Goal: Task Accomplishment & Management: Manage account settings

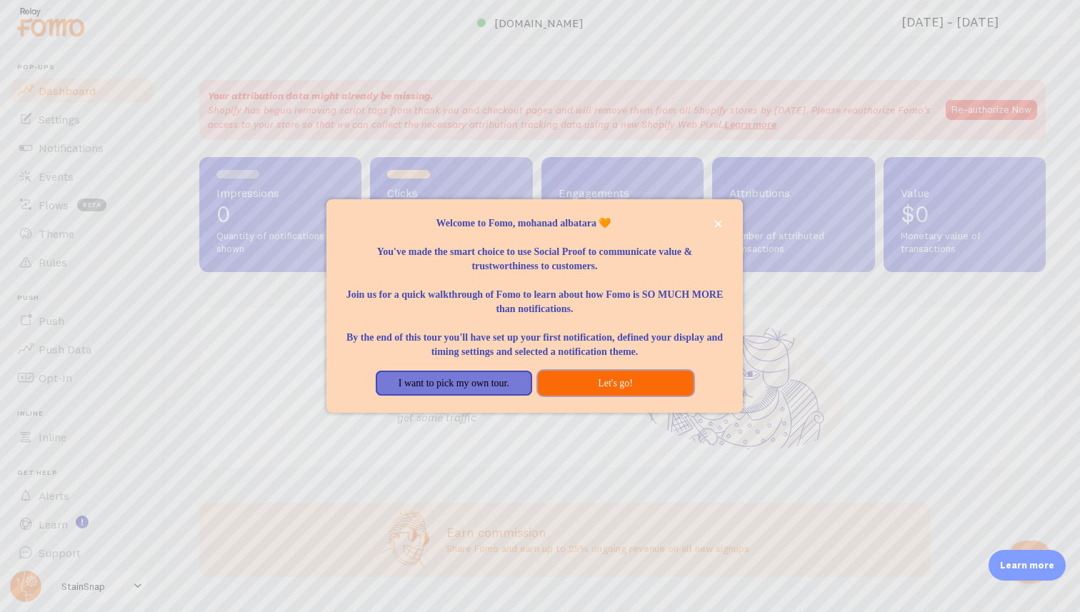
click at [617, 390] on button "Let's go!" at bounding box center [616, 384] width 156 height 26
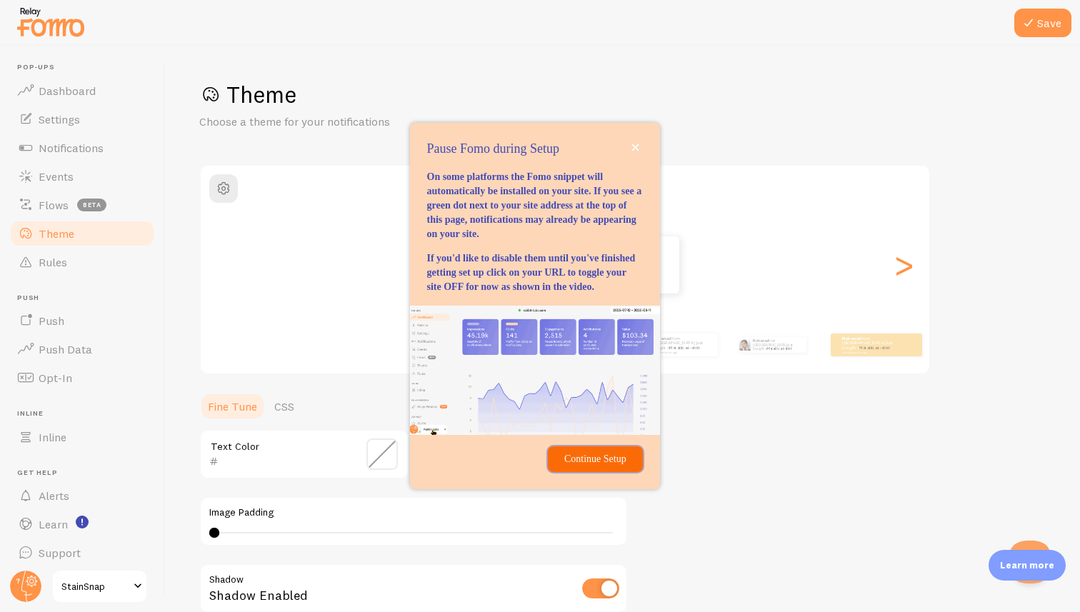
click at [617, 467] on p "Continue Setup" at bounding box center [595, 459] width 77 height 14
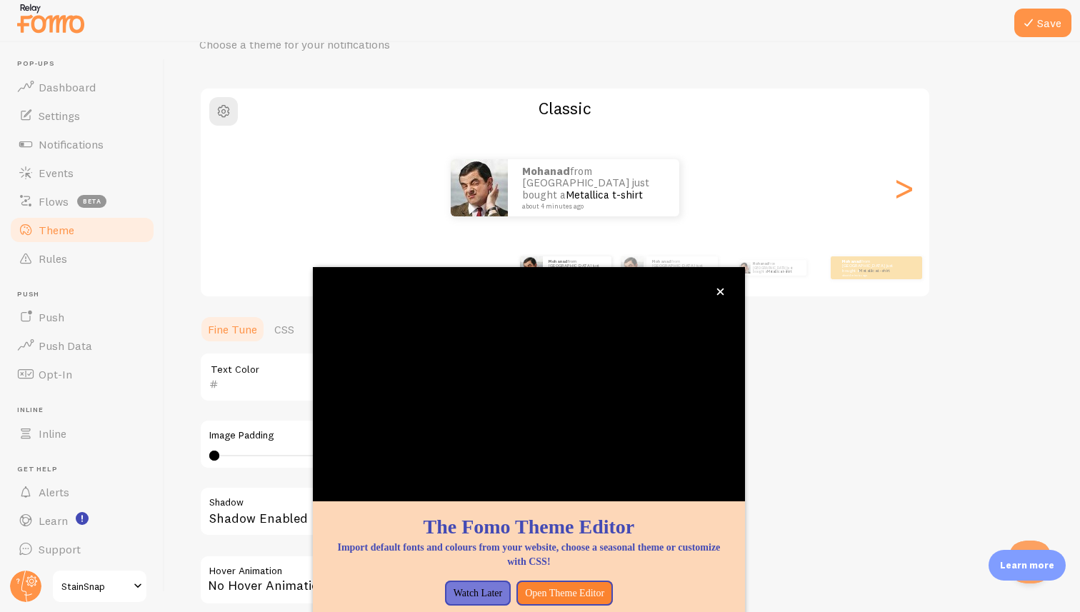
scroll to position [77, 0]
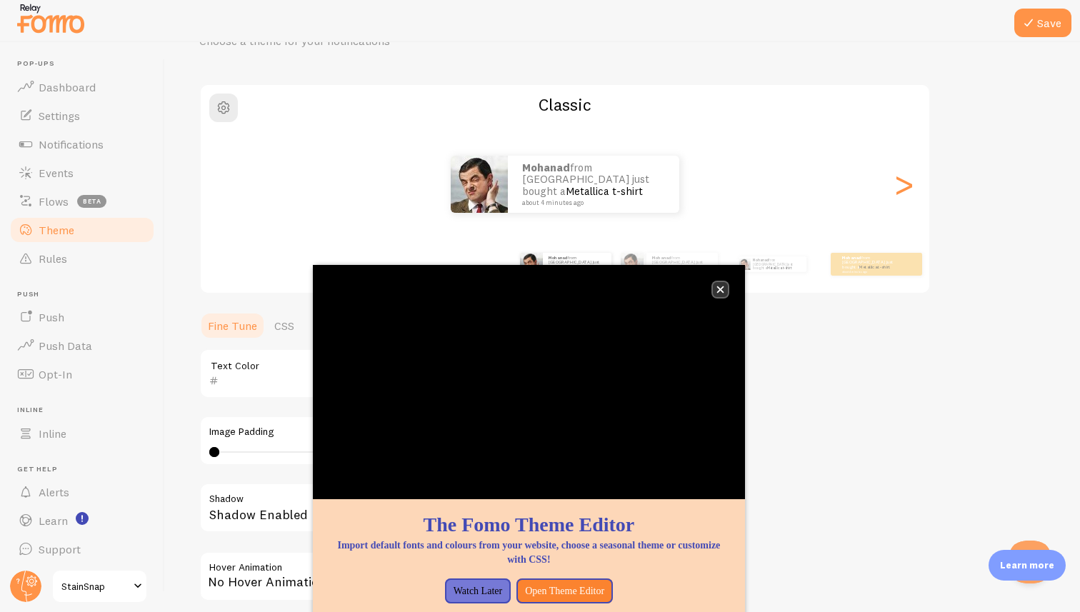
click at [719, 289] on icon "close," at bounding box center [720, 289] width 7 height 7
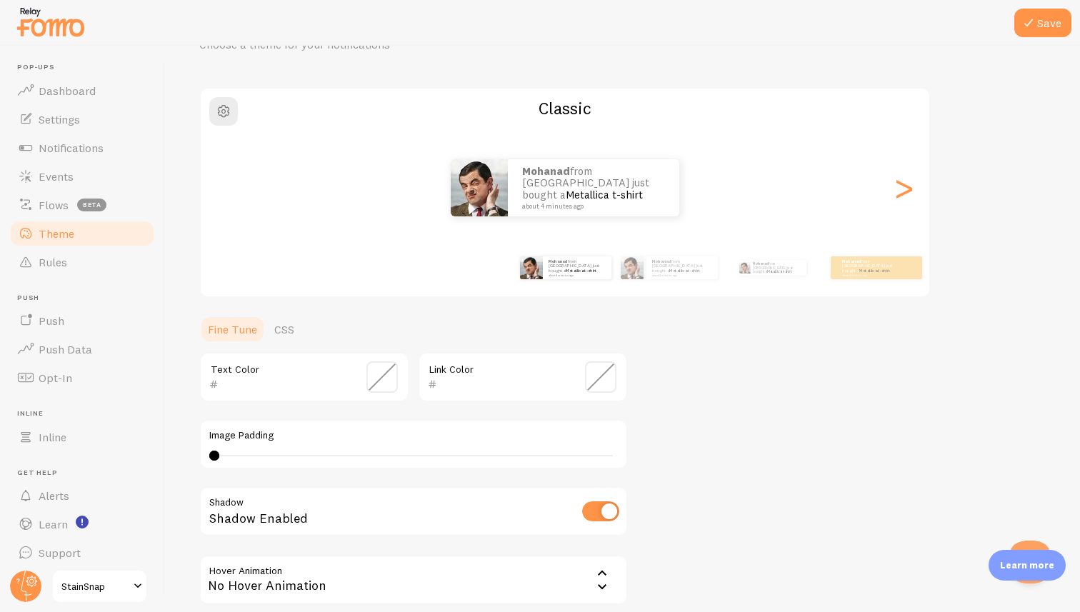
scroll to position [0, 0]
drag, startPoint x: 214, startPoint y: 457, endPoint x: 261, endPoint y: 457, distance: 47.9
click at [219, 457] on div at bounding box center [214, 456] width 10 height 10
type input "9"
drag, startPoint x: 261, startPoint y: 457, endPoint x: 308, endPoint y: 454, distance: 46.5
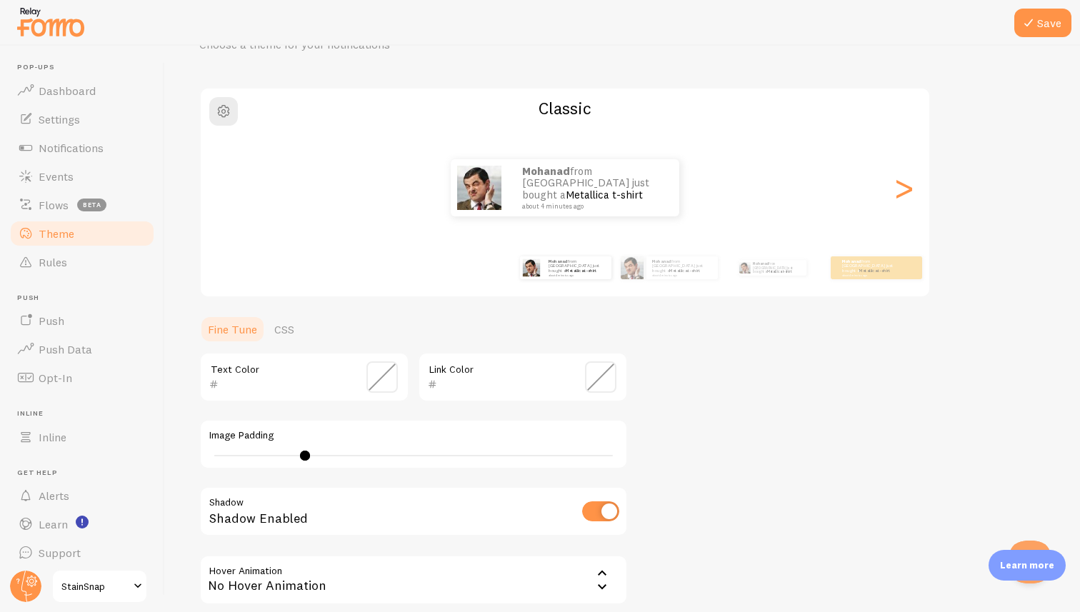
click at [308, 454] on div at bounding box center [305, 456] width 10 height 10
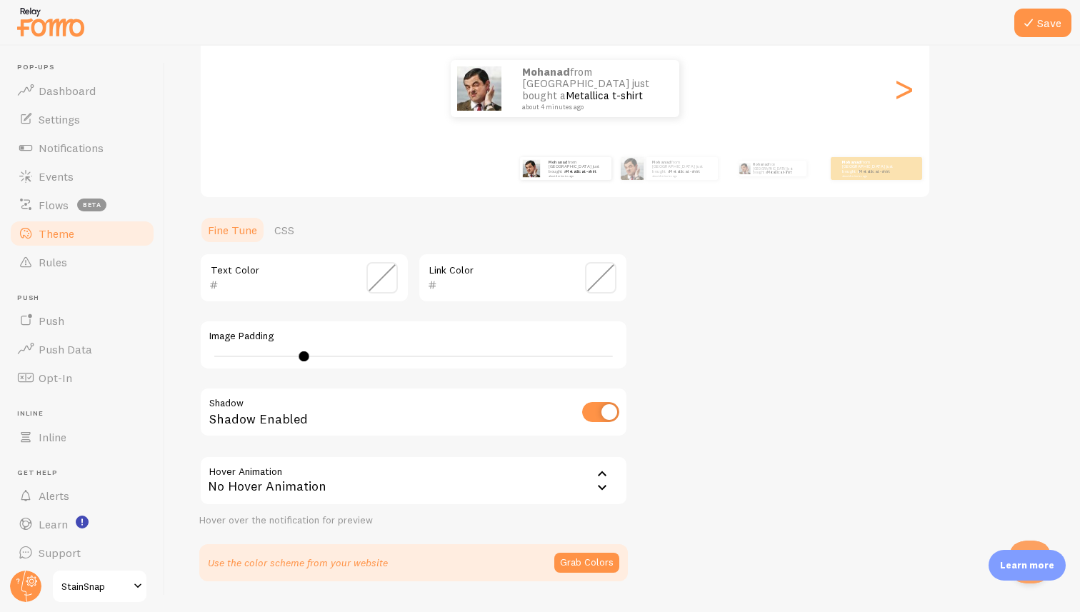
scroll to position [214, 0]
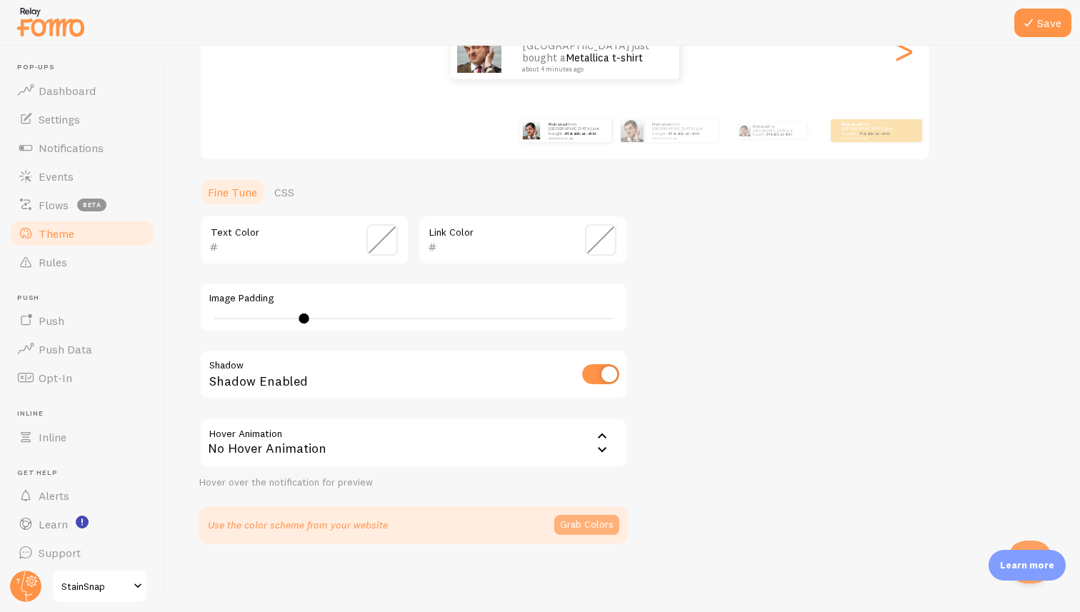
click at [580, 516] on button "Grab Colors" at bounding box center [586, 525] width 65 height 20
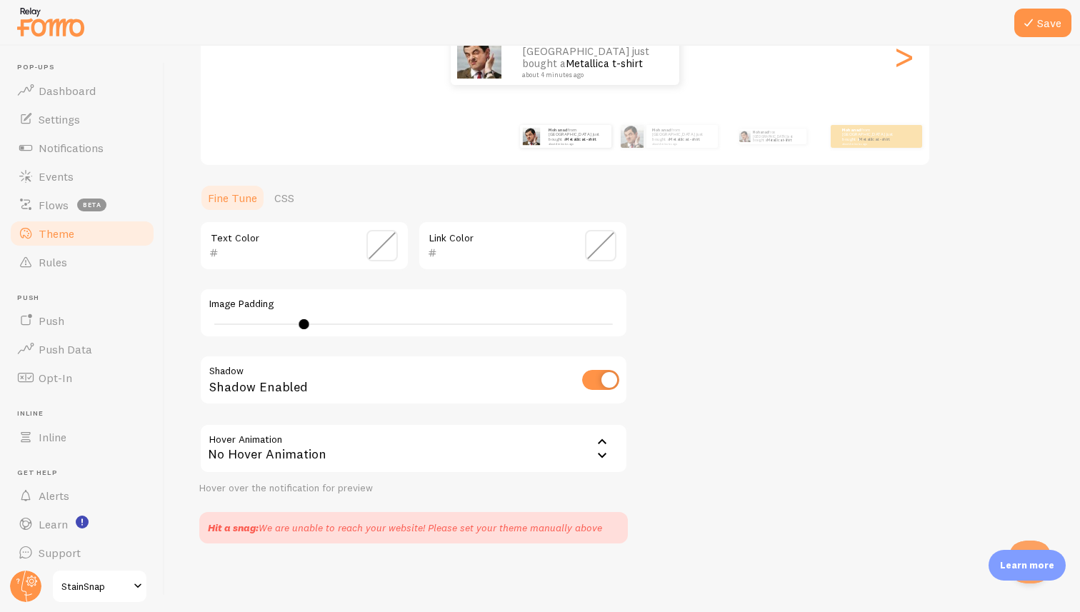
scroll to position [209, 0]
click at [74, 233] on link "Theme" at bounding box center [82, 233] width 147 height 29
click at [69, 99] on link "Dashboard" at bounding box center [82, 90] width 147 height 29
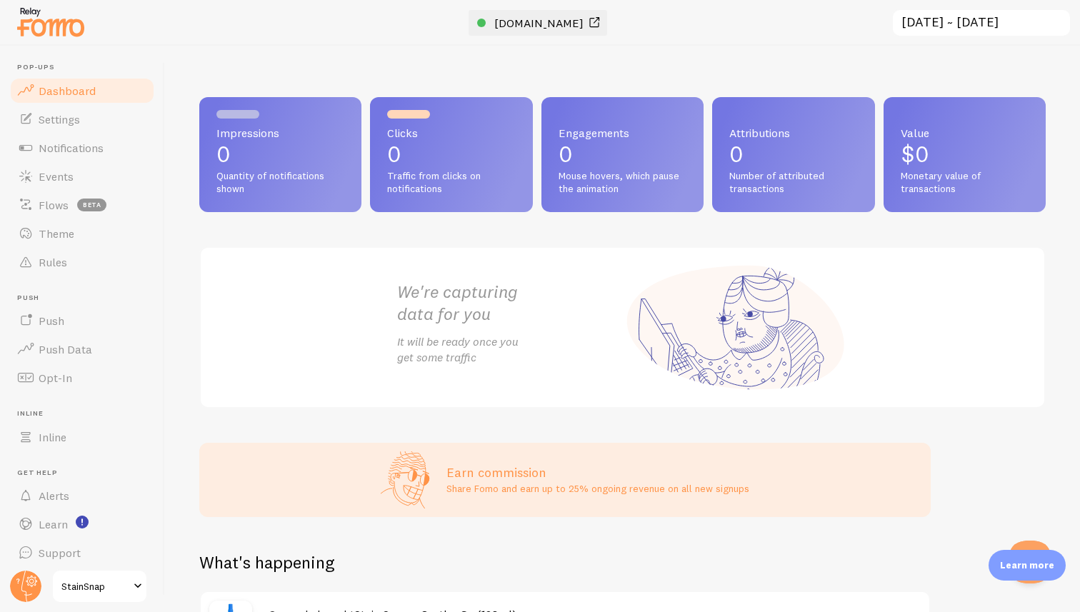
click at [533, 29] on span "[DOMAIN_NAME]" at bounding box center [538, 23] width 89 height 14
click at [77, 124] on span "Settings" at bounding box center [59, 119] width 41 height 14
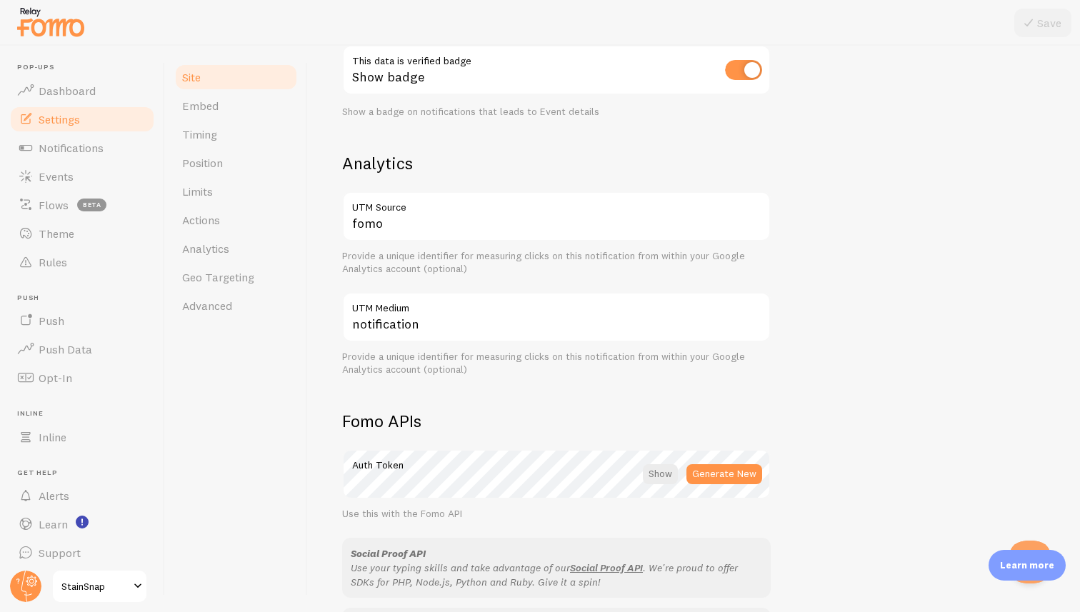
scroll to position [491, 0]
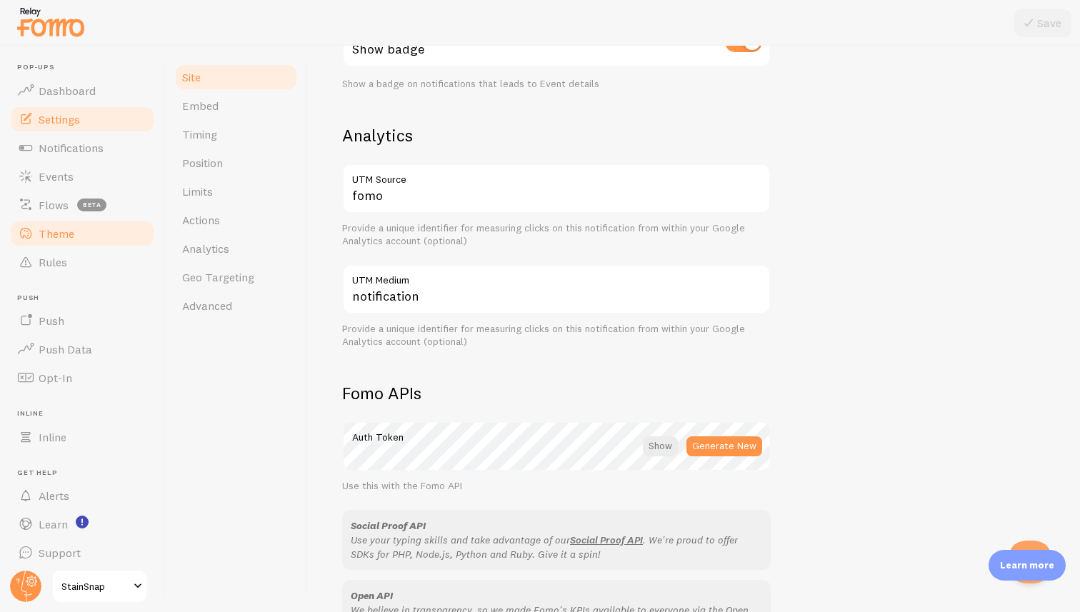
click at [80, 242] on link "Theme" at bounding box center [82, 233] width 147 height 29
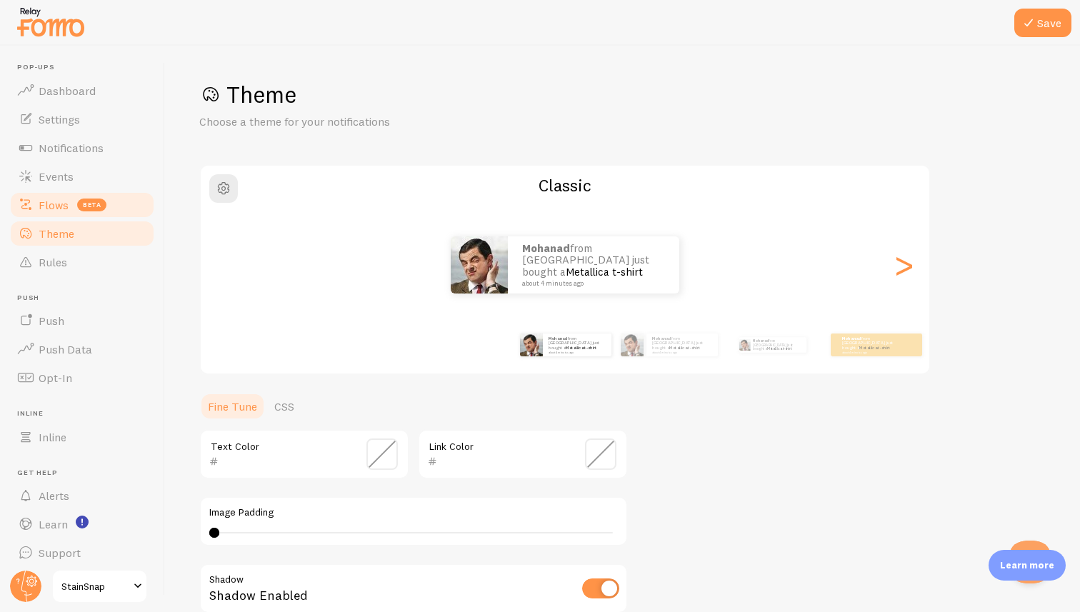
click at [96, 215] on link "Flows beta" at bounding box center [82, 205] width 147 height 29
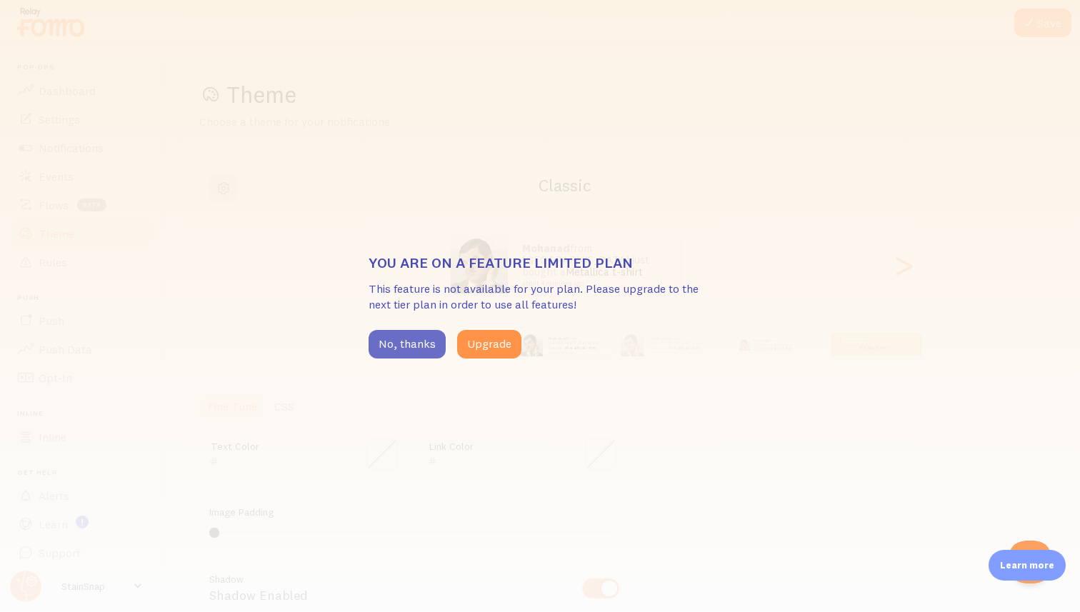
click at [397, 352] on button "No, thanks" at bounding box center [407, 344] width 77 height 29
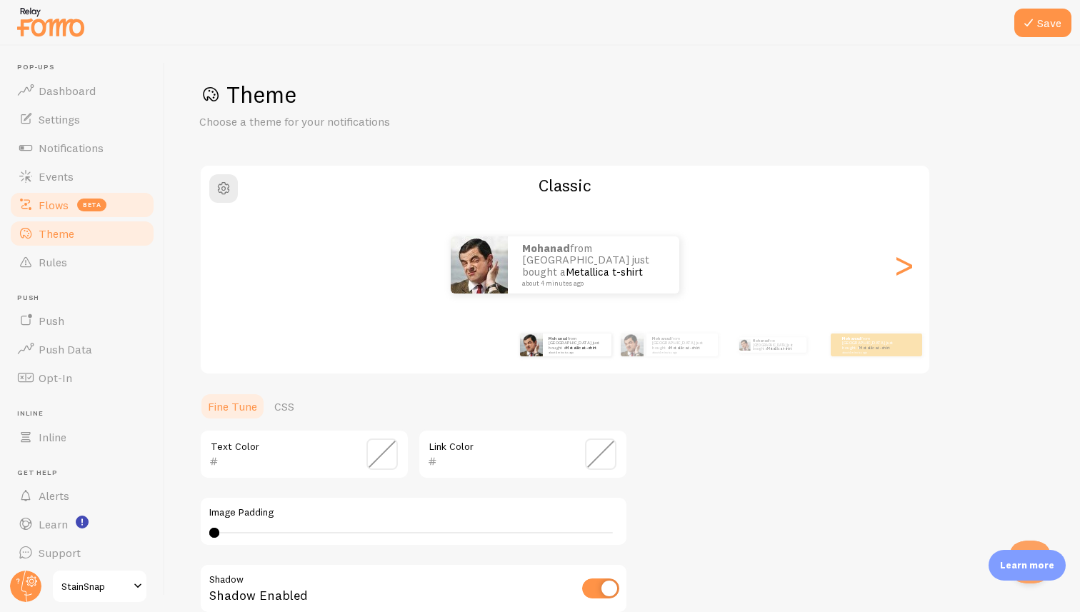
click at [61, 204] on span "Flows" at bounding box center [54, 205] width 30 height 14
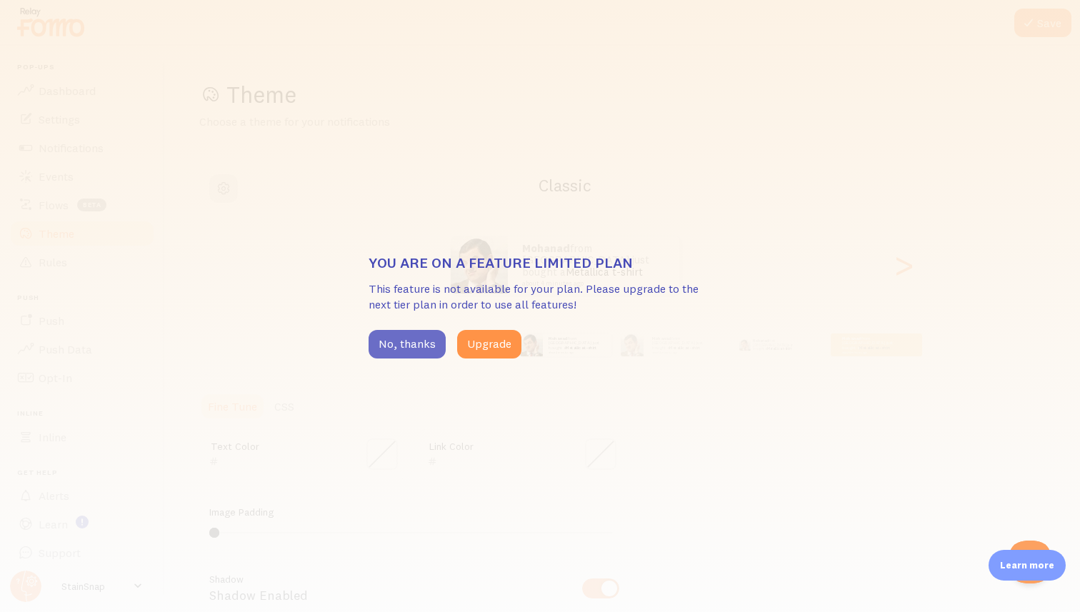
click at [402, 343] on button "No, thanks" at bounding box center [407, 344] width 77 height 29
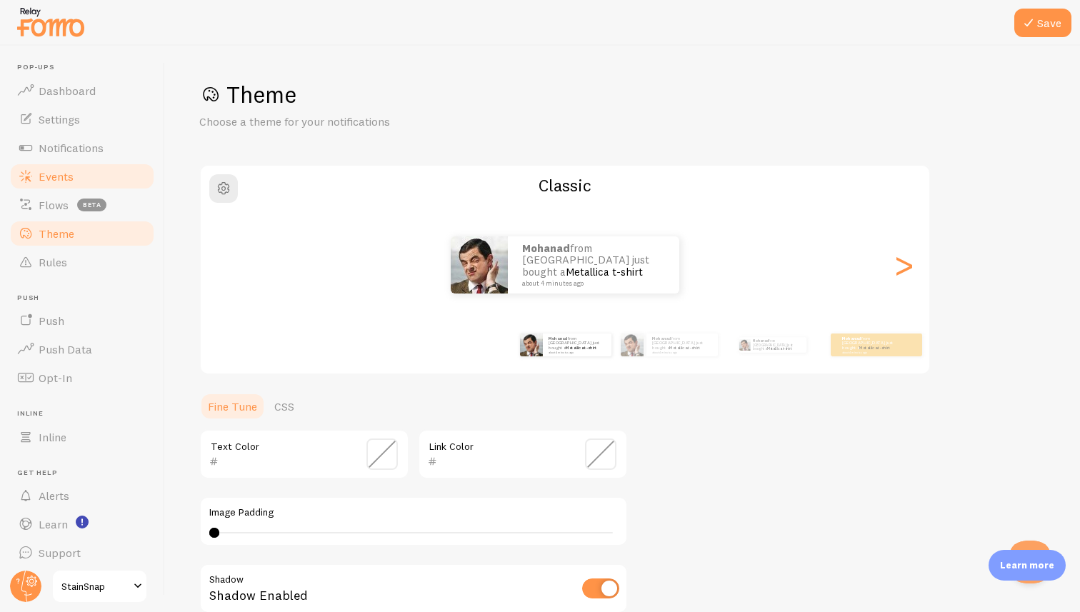
click at [117, 184] on link "Events" at bounding box center [82, 176] width 147 height 29
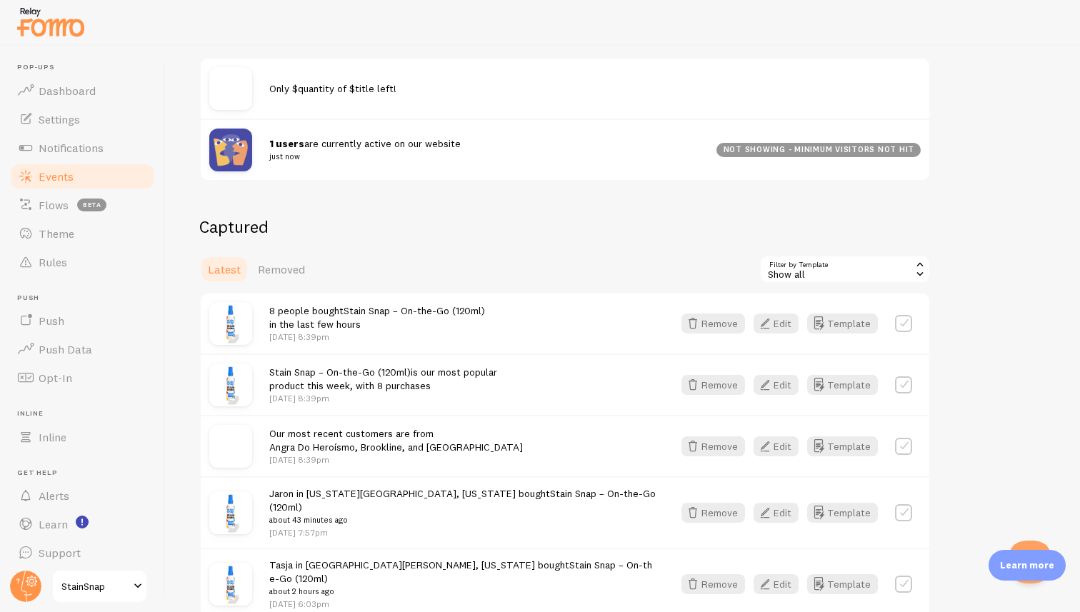
scroll to position [216, 0]
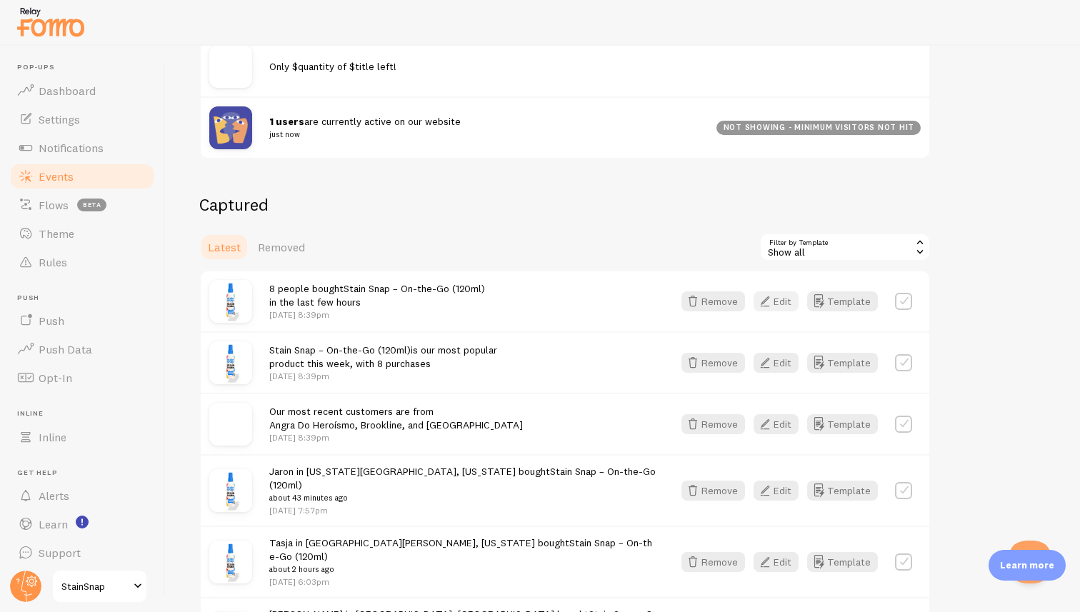
click at [775, 304] on button "Edit" at bounding box center [776, 301] width 45 height 20
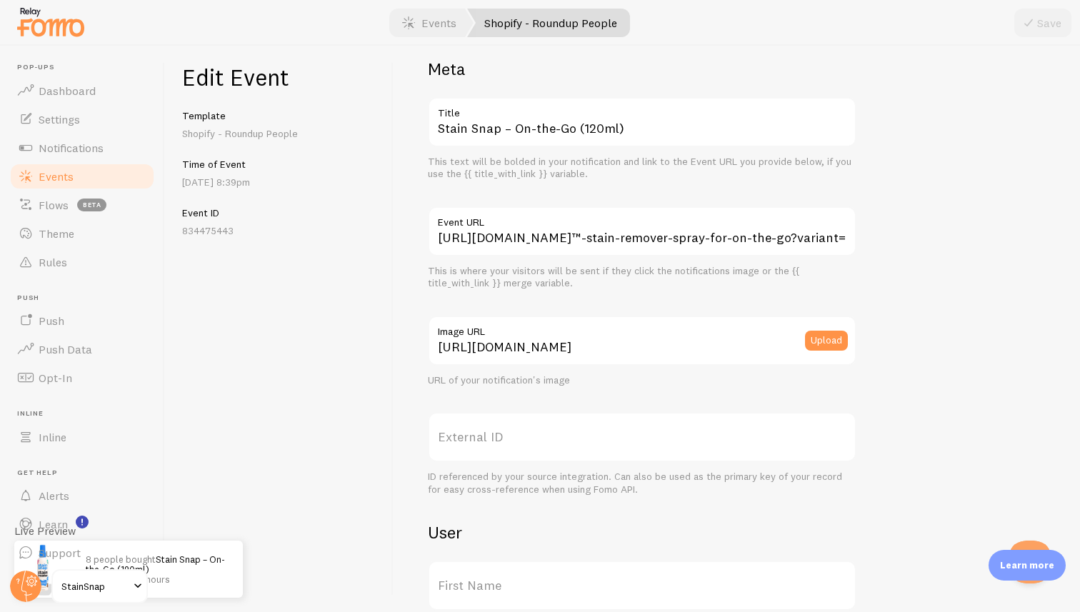
scroll to position [26, 0]
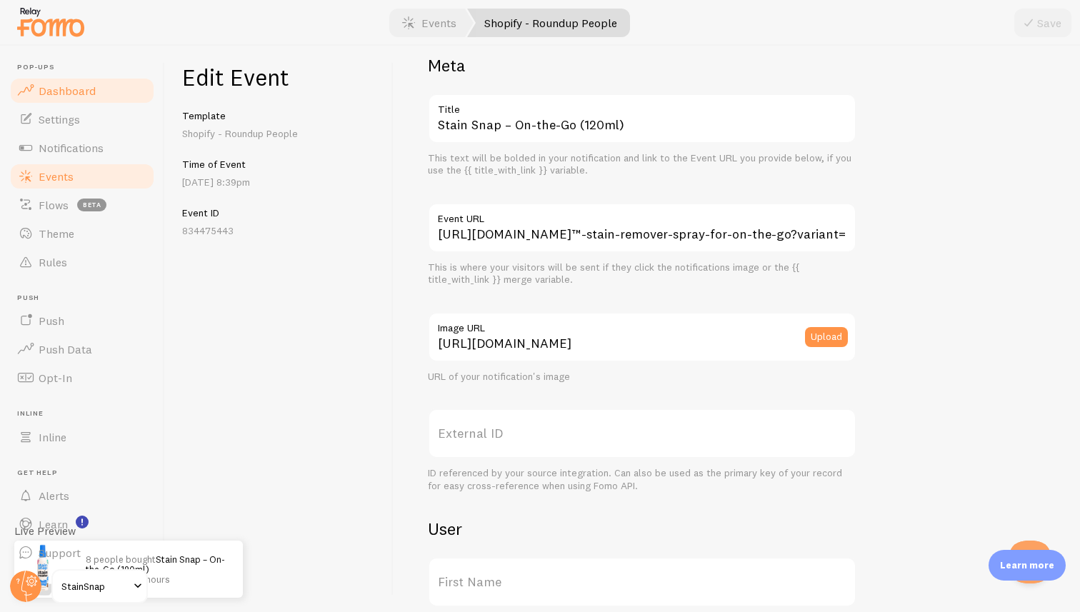
click at [89, 90] on span "Dashboard" at bounding box center [67, 91] width 57 height 14
